Goal: Navigation & Orientation: Understand site structure

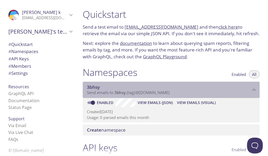
click at [245, 90] on p "Send emails to 3bhsy . {tag} @[DOMAIN_NAME]" at bounding box center [169, 92] width 164 height 5
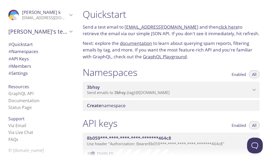
click at [192, 106] on span "Create namespace" at bounding box center [172, 105] width 171 height 6
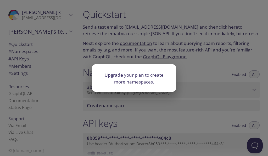
click at [199, 73] on div "Upgrade your plan to create more namespaces." at bounding box center [134, 78] width 268 height 156
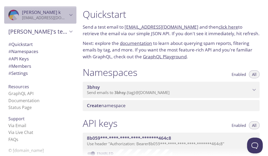
click at [69, 14] on icon "Akshit k" at bounding box center [70, 15] width 3 height 2
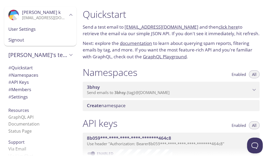
click at [58, 83] on span "# API Keys" at bounding box center [40, 82] width 64 height 7
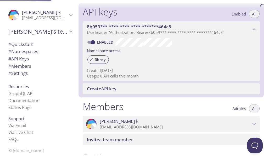
scroll to position [117, 0]
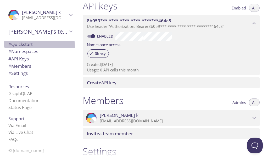
click at [27, 47] on span "# Quickstart" at bounding box center [20, 44] width 24 height 6
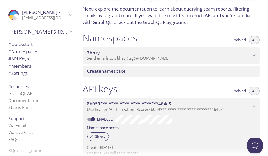
scroll to position [47, 0]
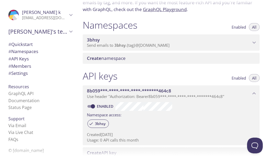
click at [37, 52] on span "# Namespaces" at bounding box center [23, 51] width 30 height 6
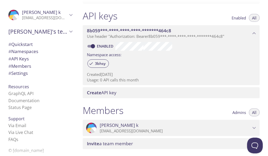
scroll to position [94, 0]
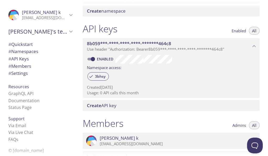
click at [210, 51] on span "Use header "Authorization: Bearer 8b059***-****-****-****-*******464c8 "" at bounding box center [156, 48] width 138 height 5
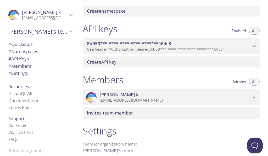
click at [253, 47] on icon "8b059***-****-****-****-*******464c8 API key" at bounding box center [254, 46] width 3 height 2
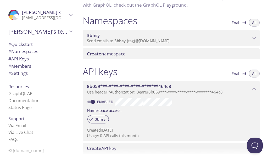
scroll to position [51, 0]
